Goal: Information Seeking & Learning: Learn about a topic

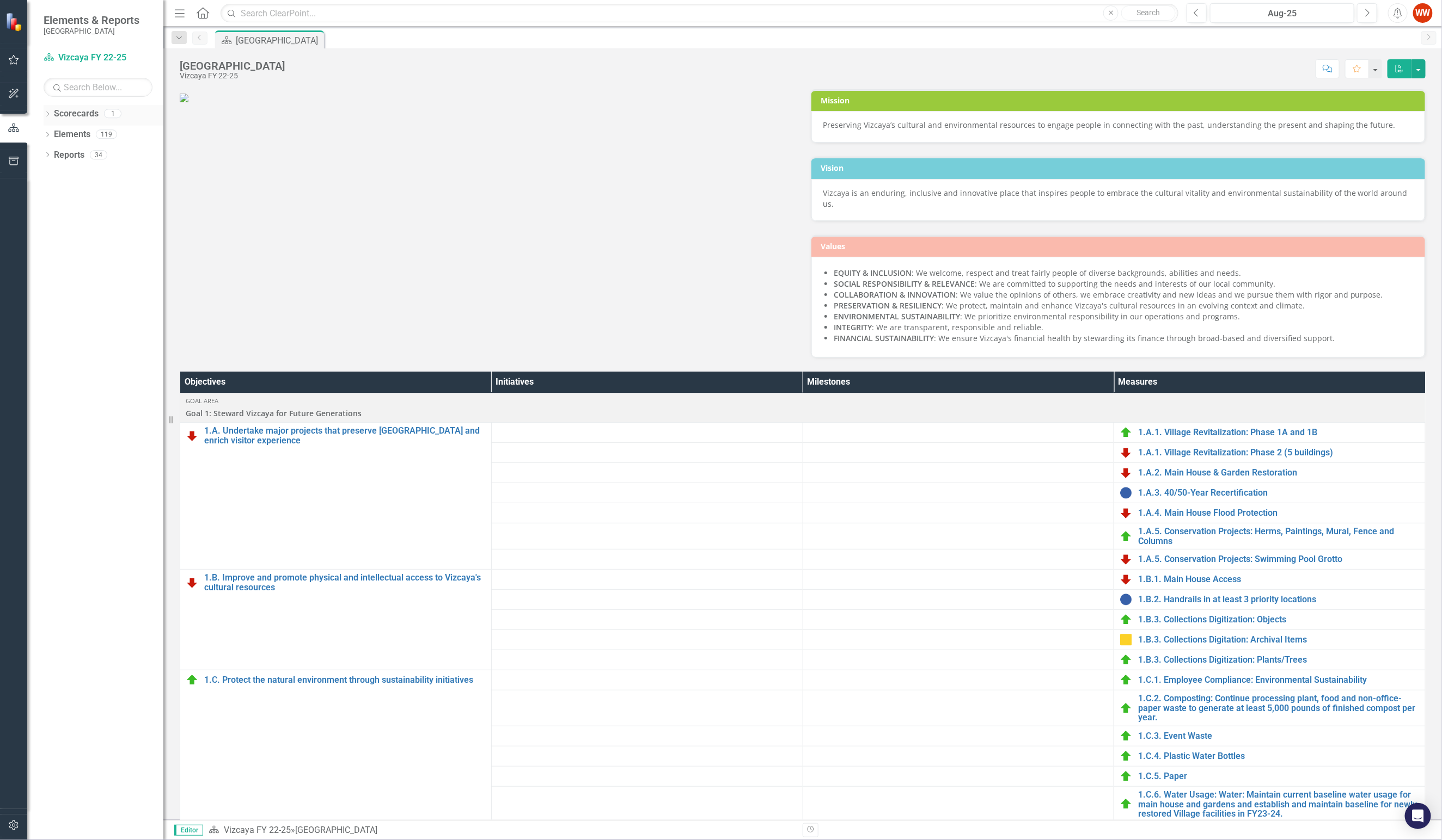
click at [78, 112] on link "Scorecards" at bounding box center [76, 113] width 45 height 12
click at [53, 115] on div "Dropdown Scorecards 1" at bounding box center [104, 116] width 120 height 21
click at [51, 114] on div "Dropdown Scorecards 1" at bounding box center [104, 116] width 120 height 21
click at [49, 118] on div "Dropdown" at bounding box center [48, 115] width 8 height 10
click at [73, 59] on link "Scorecard Vizcaya FY 22-25" at bounding box center [98, 57] width 109 height 12
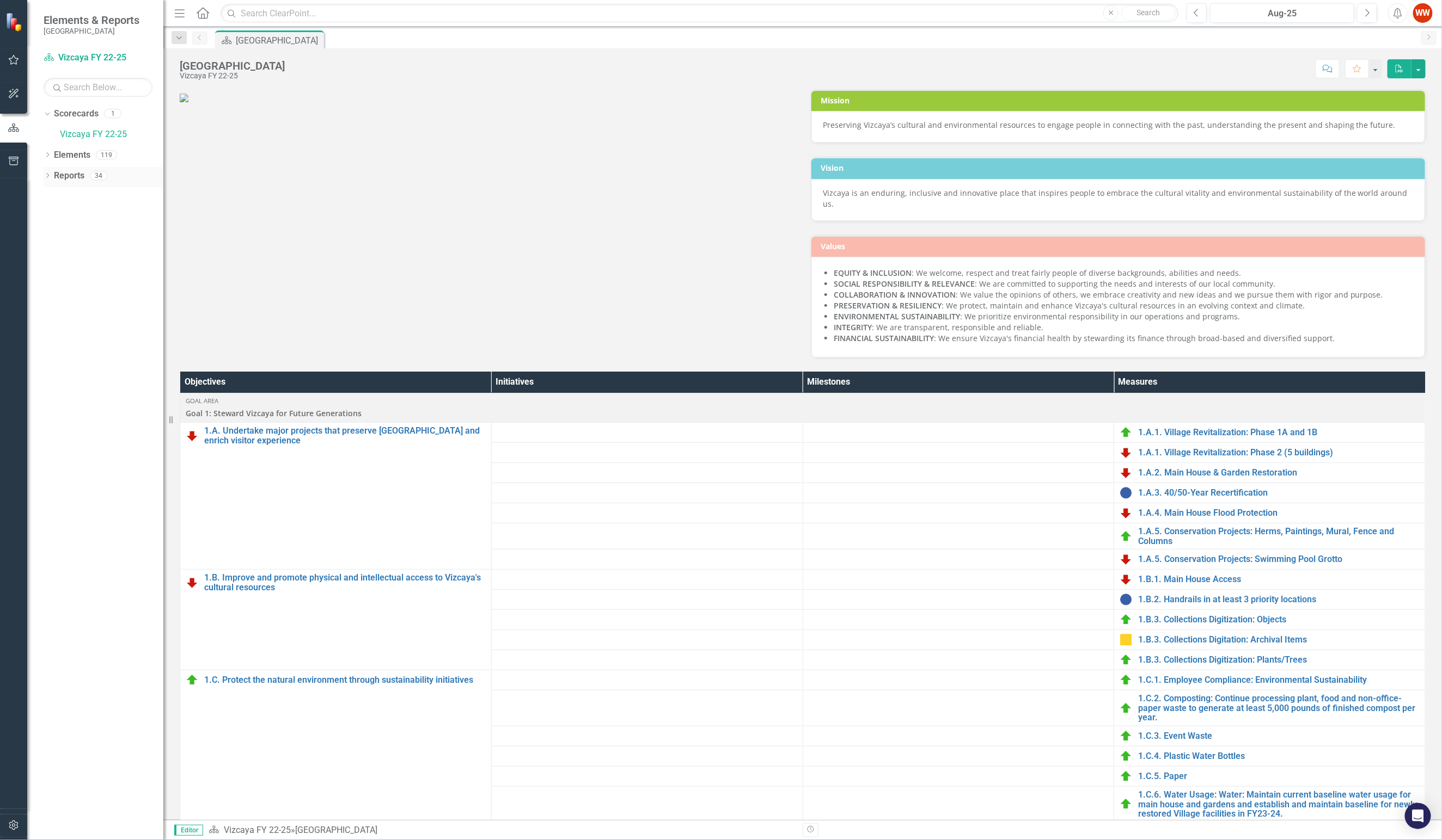
click at [49, 179] on icon "Dropdown" at bounding box center [48, 177] width 8 height 6
click at [86, 267] on link "Board Dashboard" at bounding box center [109, 274] width 108 height 17
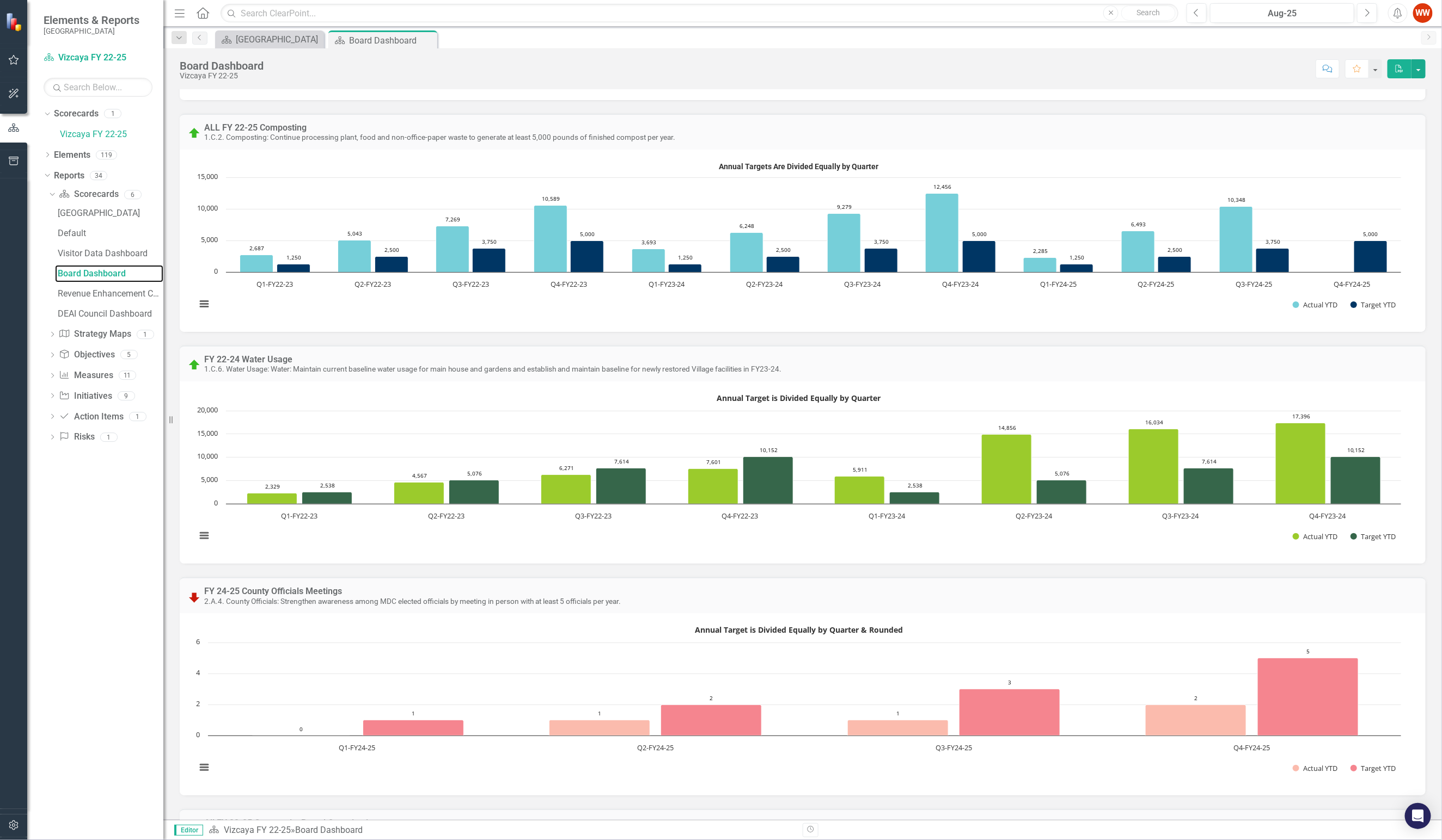
scroll to position [761, 0]
click at [78, 129] on link "Vizcaya FY 22-25" at bounding box center [111, 134] width 104 height 12
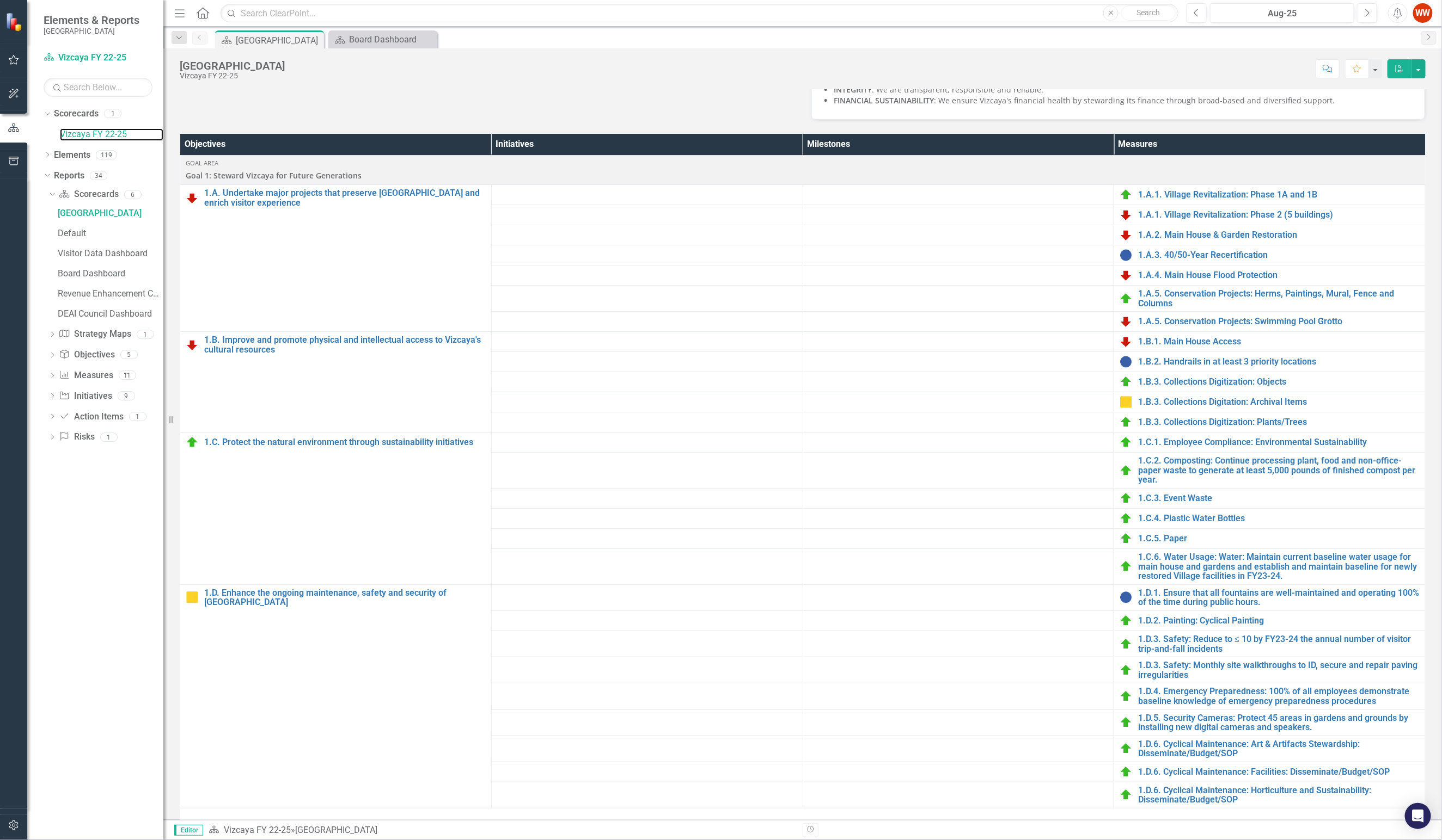
scroll to position [449, 0]
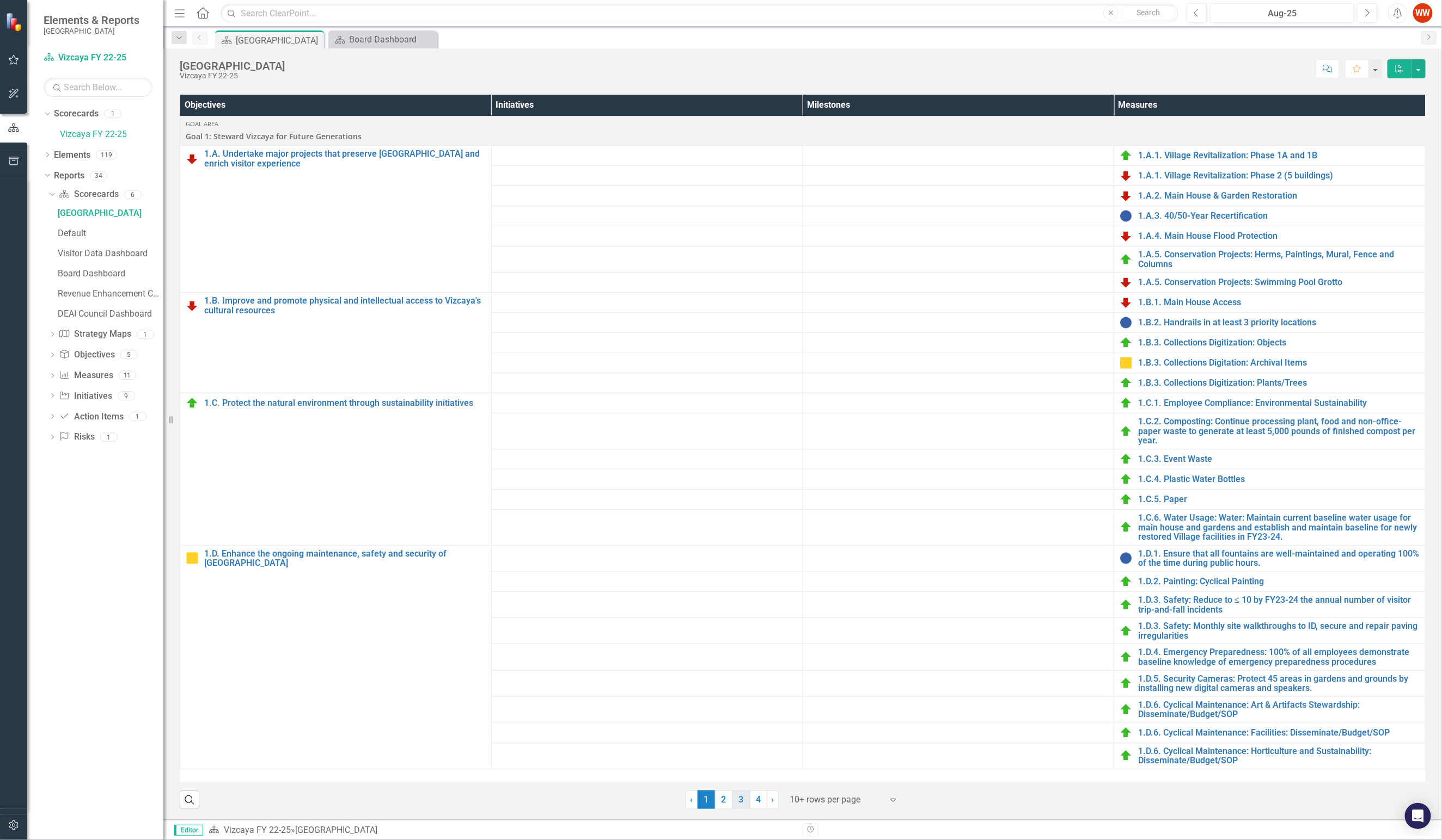
click at [738, 797] on link "3" at bounding box center [740, 799] width 17 height 18
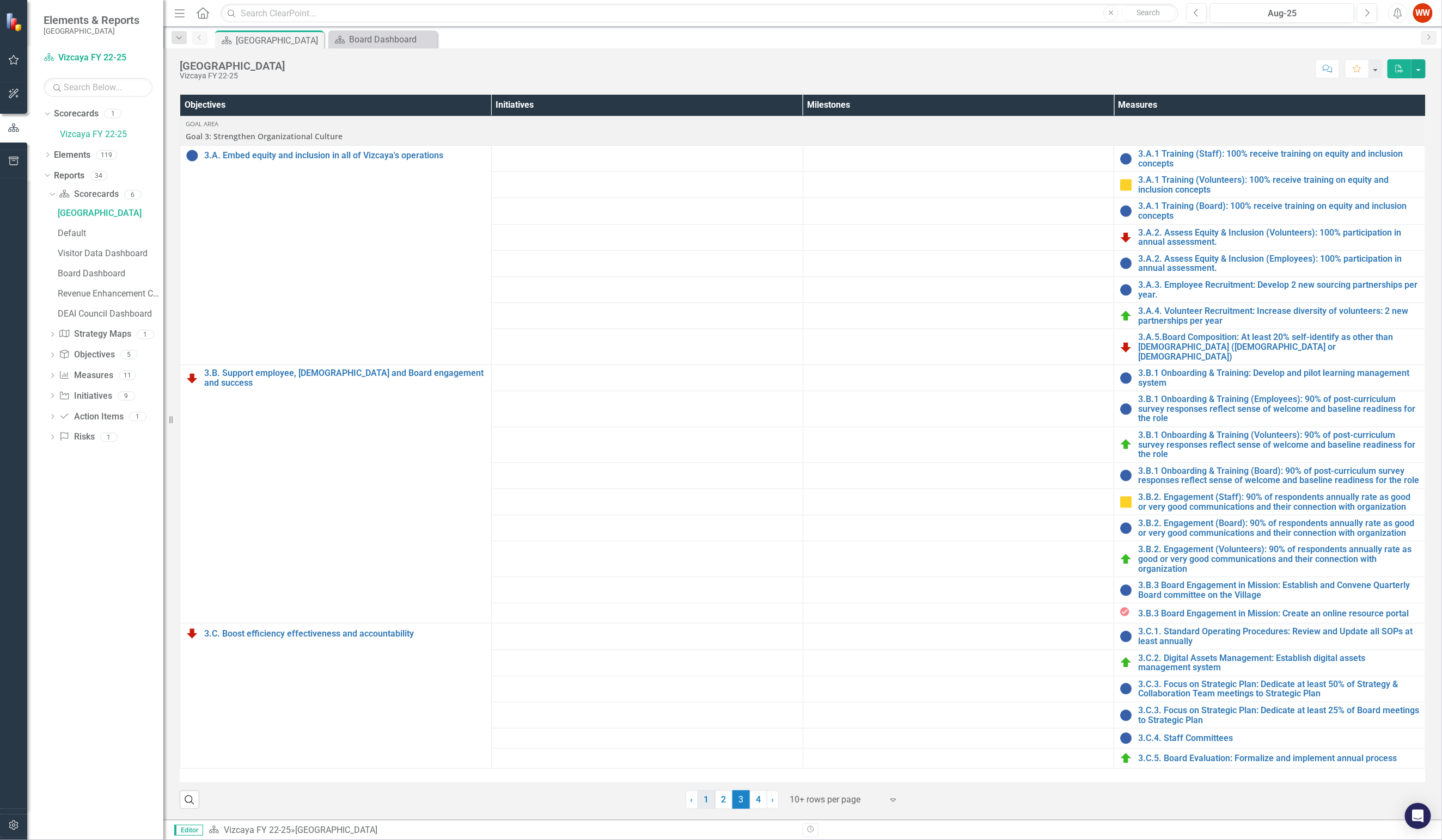
click at [706, 803] on link "1" at bounding box center [706, 799] width 17 height 18
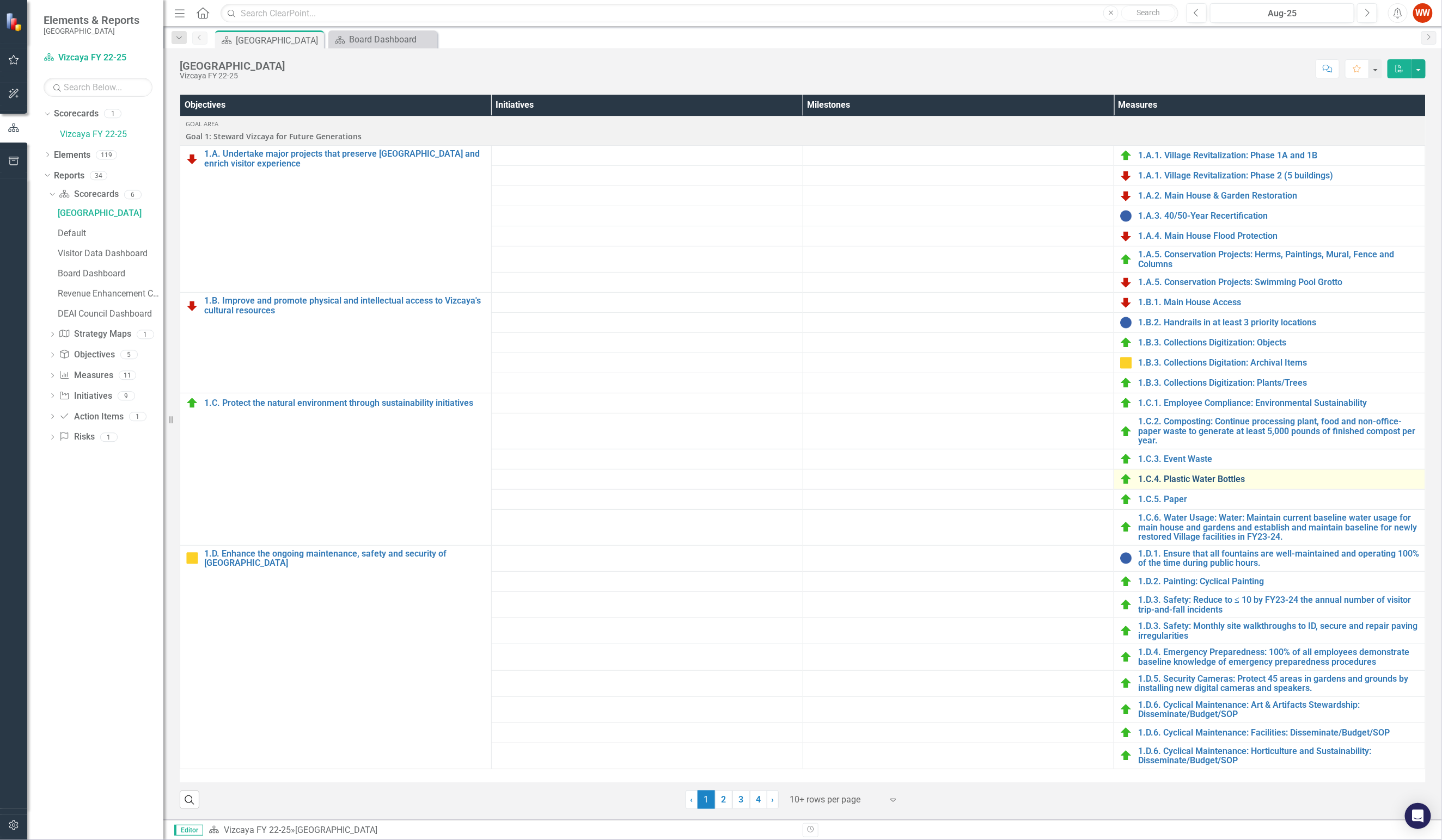
click at [1203, 480] on link "1.C.4. Plastic Water Bottles" at bounding box center [1279, 479] width 281 height 10
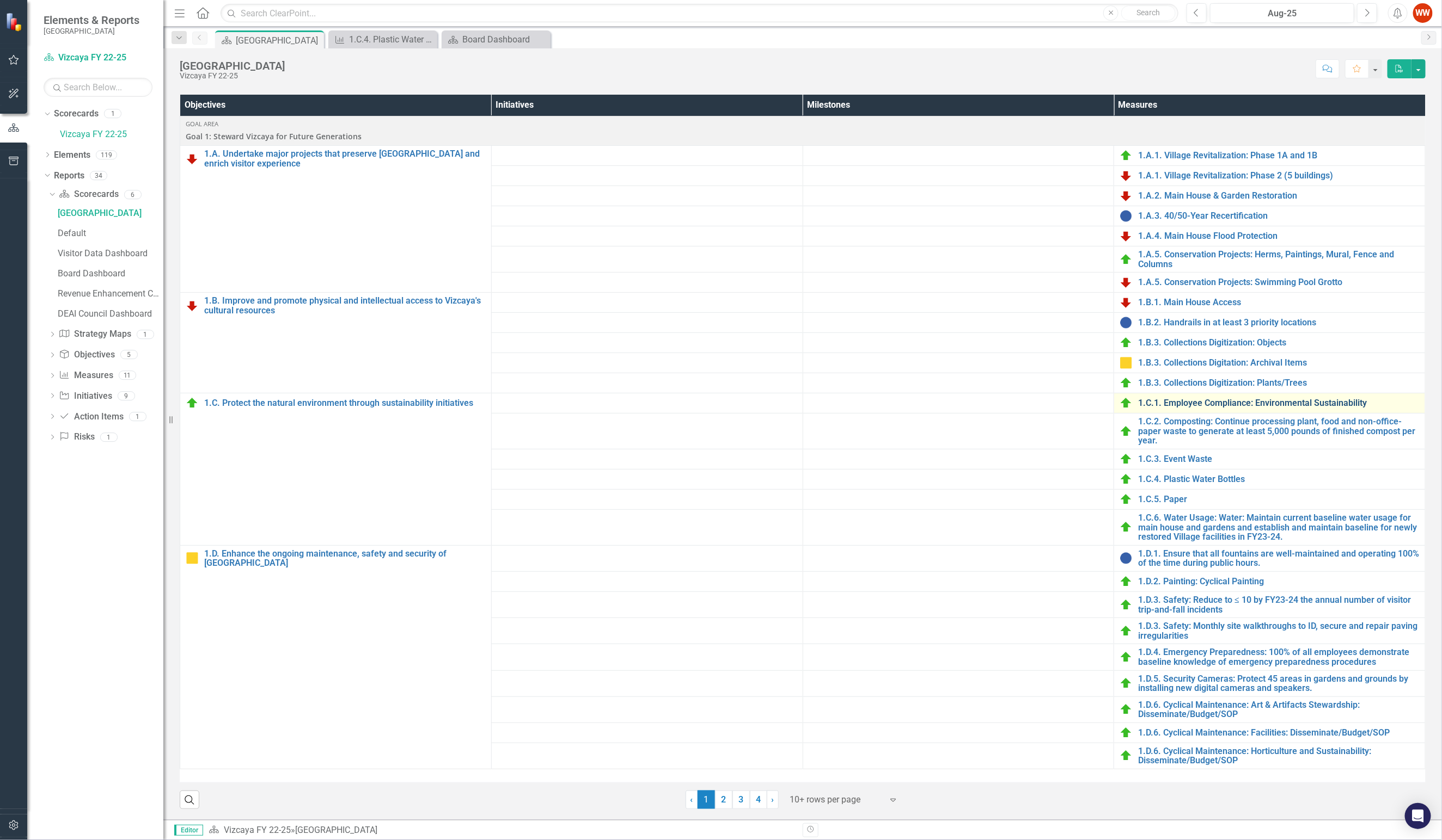
scroll to position [324, 0]
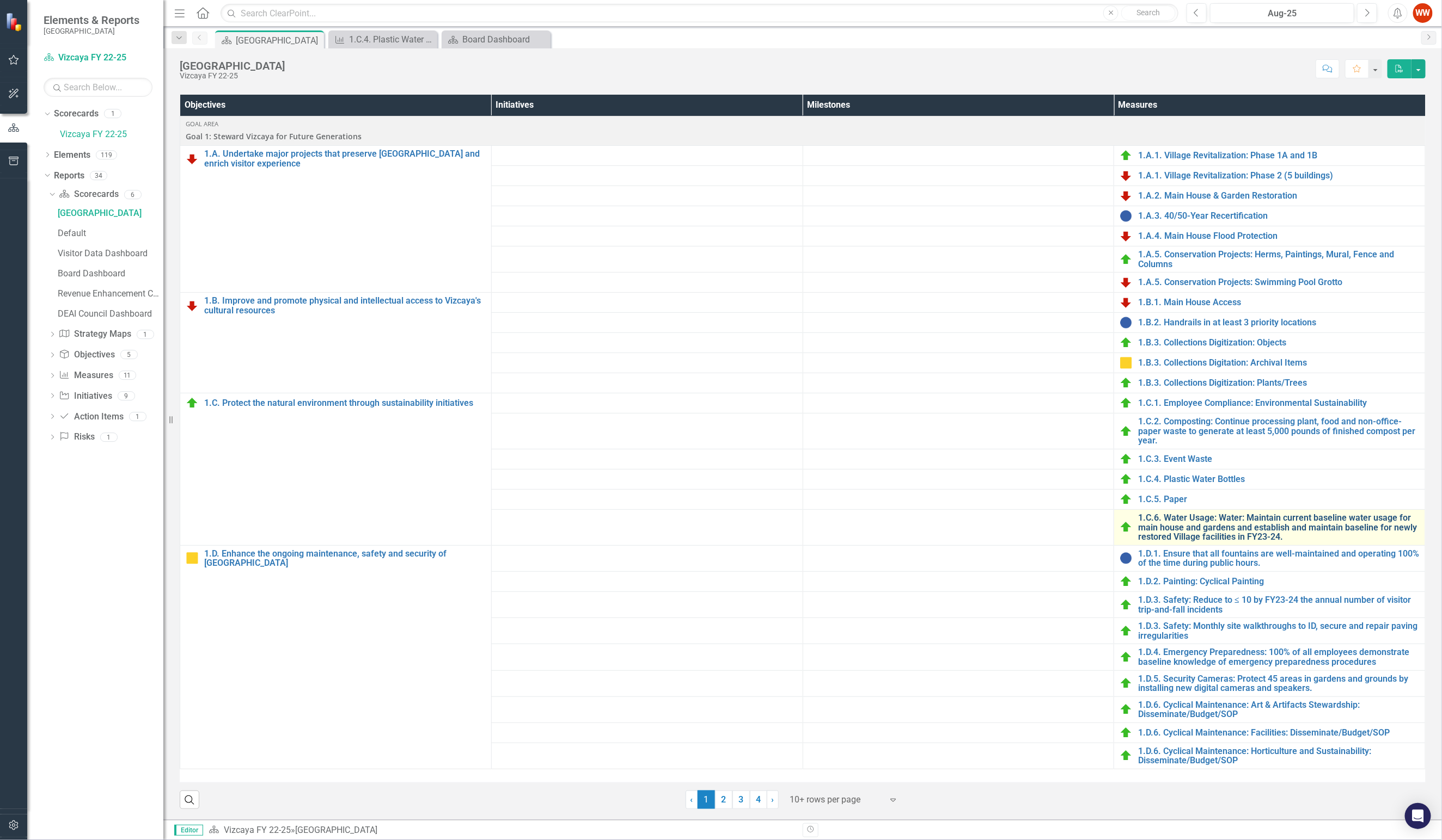
click at [1205, 543] on link "1.C.6. Water Usage: Water: Maintain current baseline water usage for main house…" at bounding box center [1279, 527] width 281 height 29
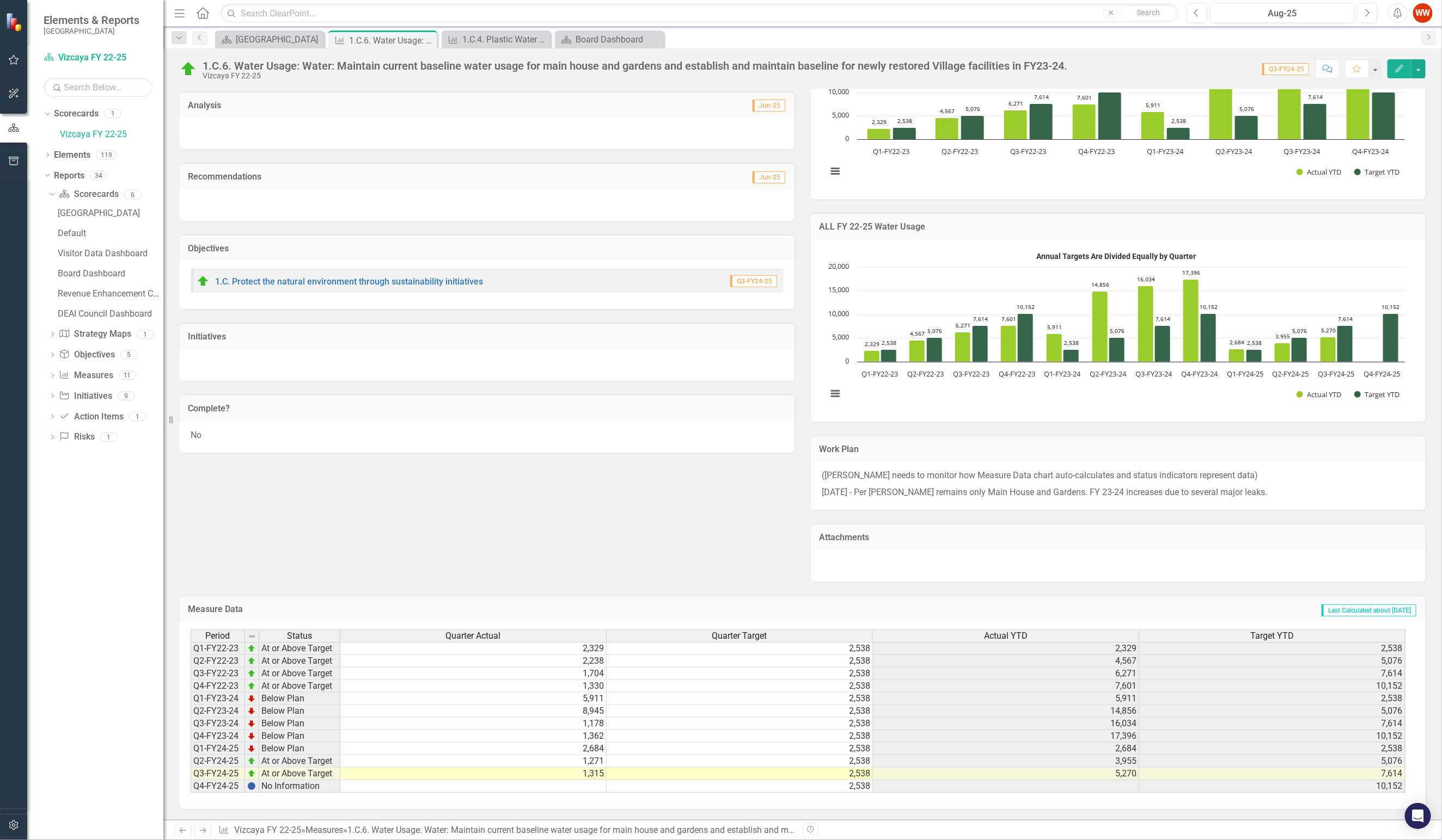
scroll to position [339, 0]
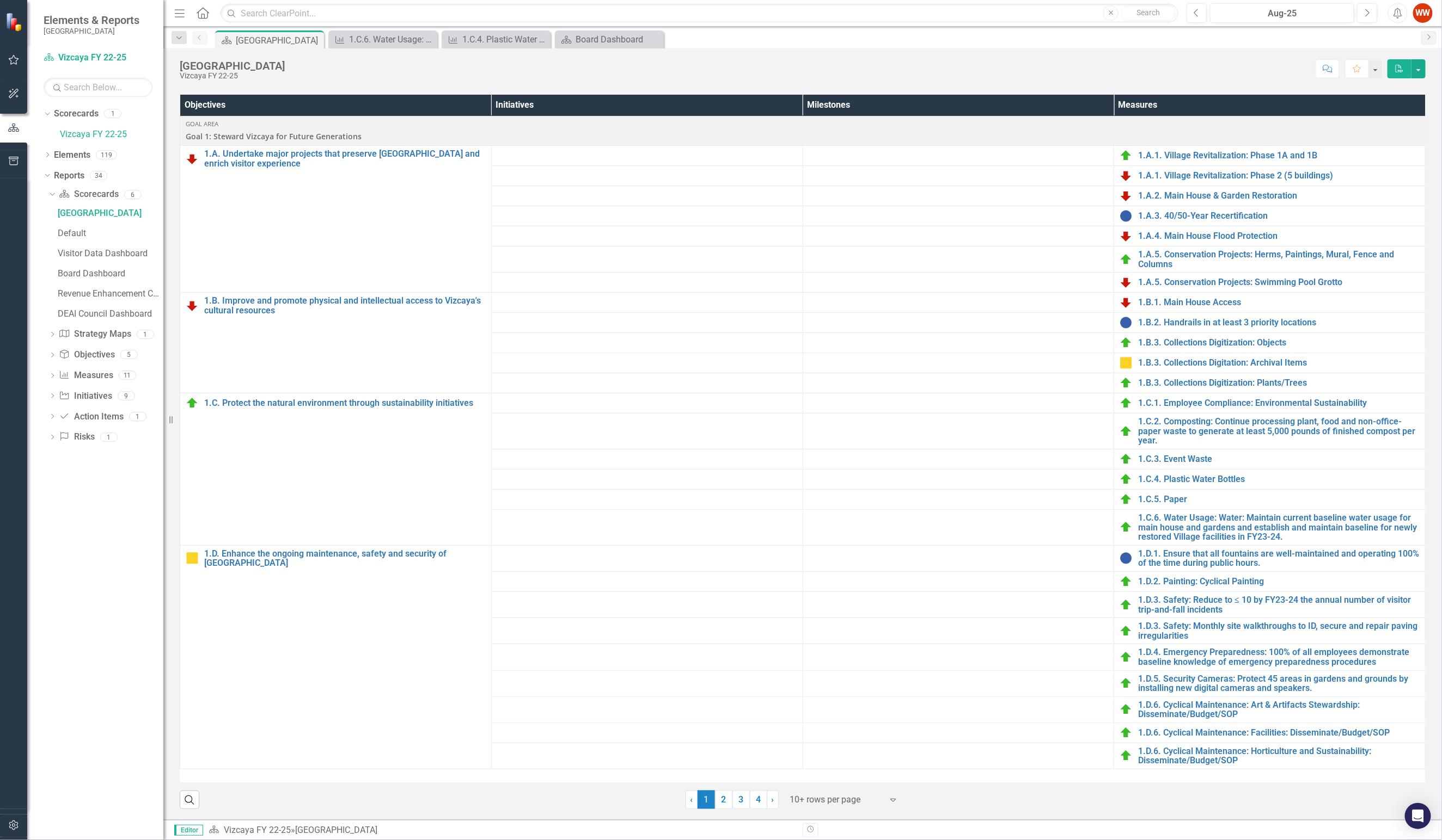
scroll to position [449, 0]
click at [1173, 498] on link "1.C.5. Paper" at bounding box center [1279, 500] width 281 height 10
click at [1181, 465] on link "1.C.3. Event Waste" at bounding box center [1279, 459] width 281 height 10
